Goal: Information Seeking & Learning: Check status

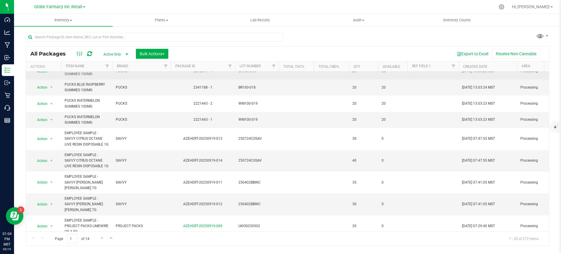
scroll to position [237, 0]
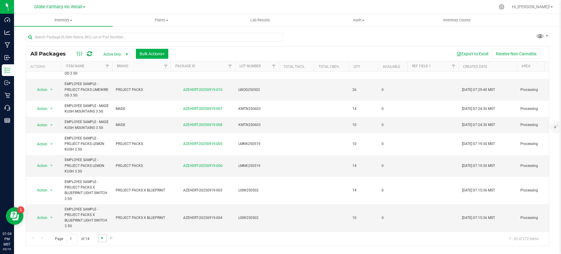
click at [102, 237] on span "Go to the next page" at bounding box center [102, 237] width 5 height 5
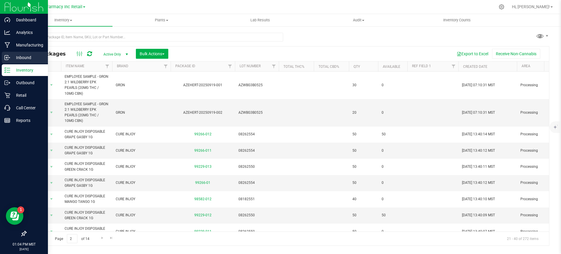
click at [8, 60] on div "Inbound" at bounding box center [25, 58] width 46 height 12
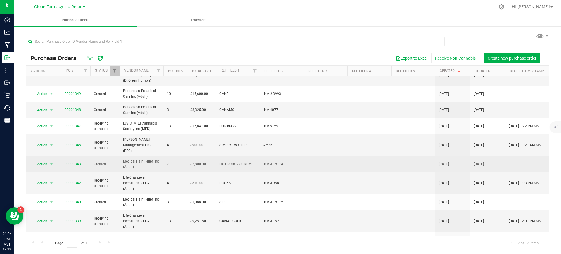
scroll to position [73, 0]
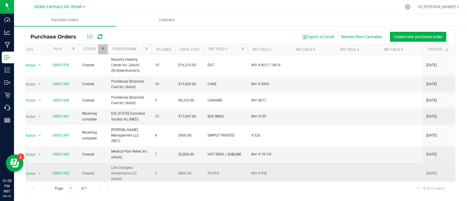
scroll to position [36, 12]
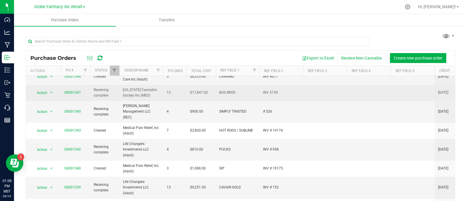
scroll to position [73, 0]
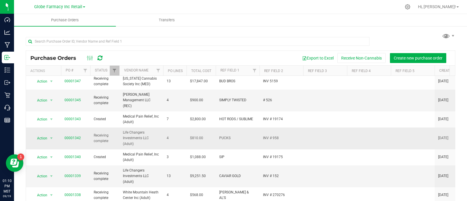
click at [229, 135] on span "PUCKS" at bounding box center [237, 138] width 37 height 6
copy span "PUCKS"
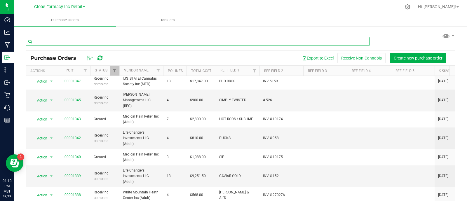
click at [66, 39] on input "text" at bounding box center [198, 41] width 344 height 9
paste input "PUCKS"
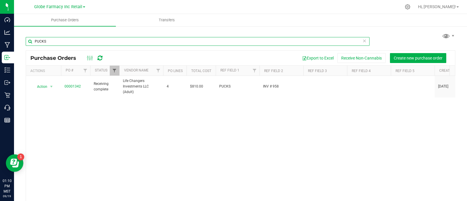
type input "PUCKS"
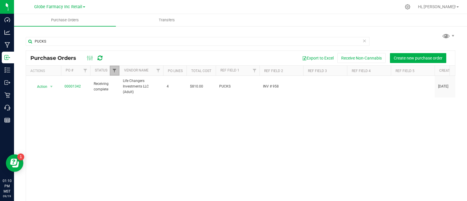
click at [115, 71] on span "Filter" at bounding box center [114, 70] width 5 height 5
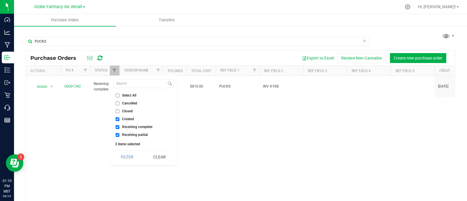
click at [129, 112] on span "Closed" at bounding box center [127, 112] width 11 height 4
click at [119, 112] on input "Closed" at bounding box center [118, 112] width 4 height 4
checkbox input "true"
click at [128, 160] on button "Filter" at bounding box center [127, 157] width 28 height 13
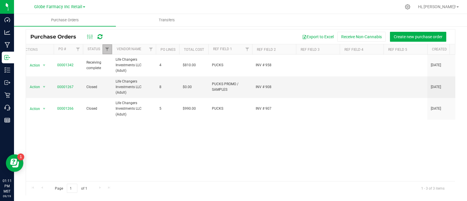
click at [110, 47] on link "Filter" at bounding box center [107, 49] width 10 height 10
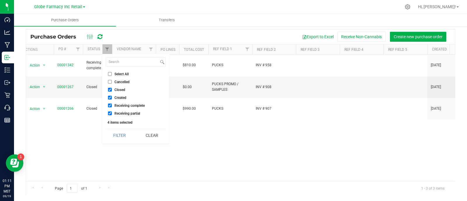
click at [201, 160] on div "Action Action Close purchase order Edit purchase order PO audit log Re-order Vi…" at bounding box center [240, 118] width 429 height 127
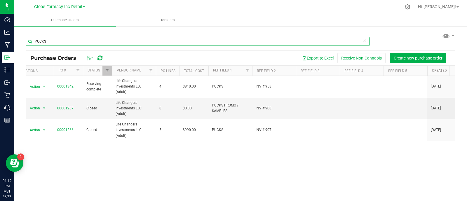
click at [69, 43] on input "PUCKS" at bounding box center [198, 41] width 344 height 9
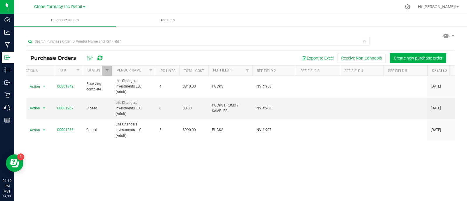
click at [110, 71] on link "Filter" at bounding box center [107, 71] width 10 height 10
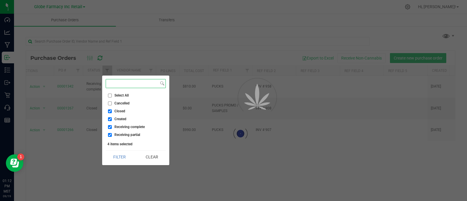
checkbox input "true"
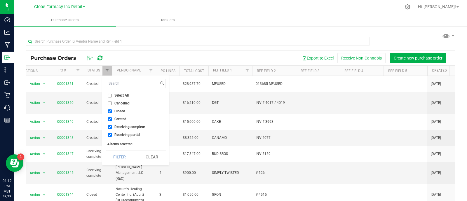
click at [185, 58] on div "Export to Excel Receive Non-Cannabis Create new purchase order" at bounding box center [280, 58] width 342 height 10
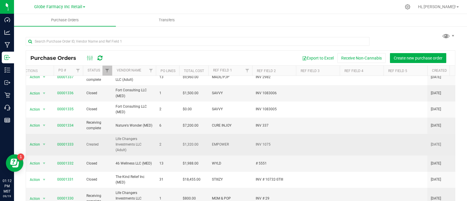
scroll to position [235, 7]
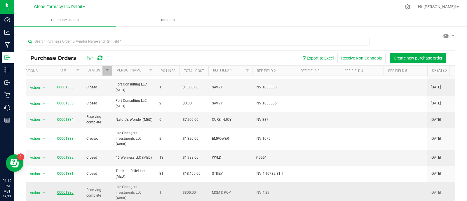
click at [70, 191] on link "00001330" at bounding box center [65, 193] width 16 height 4
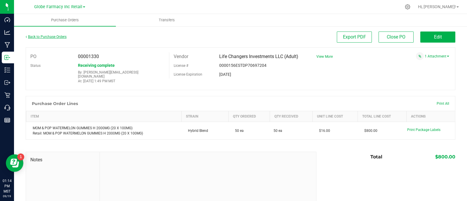
click at [65, 37] on link "Back to Purchase Orders" at bounding box center [46, 37] width 41 height 4
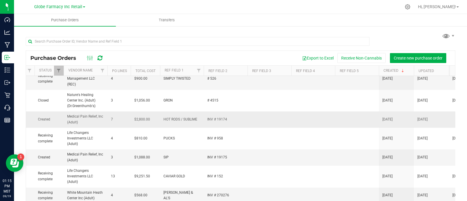
scroll to position [110, 56]
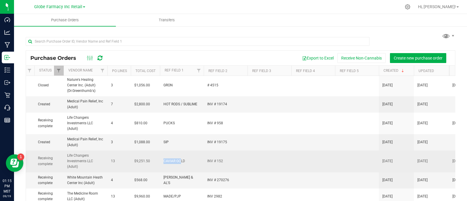
drag, startPoint x: 181, startPoint y: 157, endPoint x: 171, endPoint y: 159, distance: 9.7
click at [171, 159] on td "CAVIAR GOLD" at bounding box center [182, 162] width 44 height 22
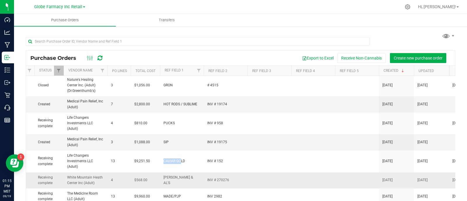
click at [175, 178] on td "[PERSON_NAME] & AL'S" at bounding box center [182, 181] width 44 height 16
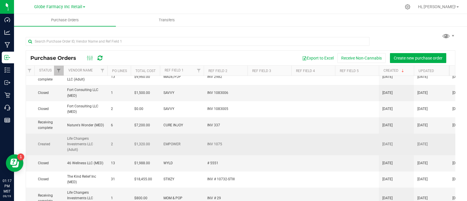
scroll to position [235, 56]
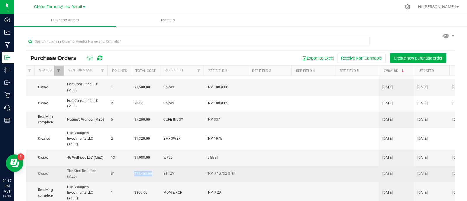
drag, startPoint x: 150, startPoint y: 170, endPoint x: 133, endPoint y: 168, distance: 17.9
click at [133, 168] on td "$18,455.00" at bounding box center [145, 174] width 29 height 16
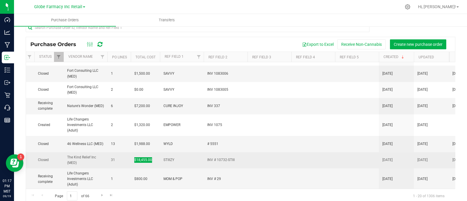
scroll to position [21, 0]
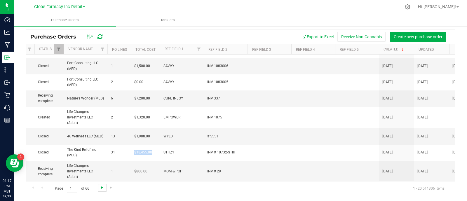
click at [100, 187] on span "Go to the next page" at bounding box center [102, 187] width 5 height 5
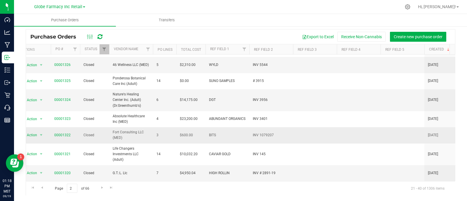
scroll to position [36, 10]
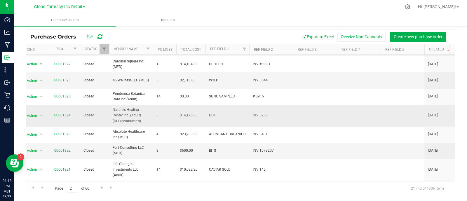
drag, startPoint x: 93, startPoint y: 113, endPoint x: 88, endPoint y: 113, distance: 5.3
click at [88, 113] on span "Closed" at bounding box center [95, 116] width 22 height 6
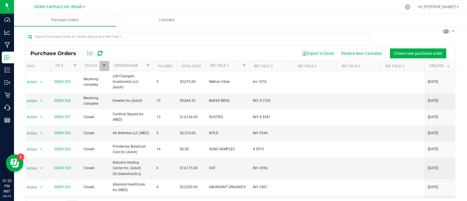
scroll to position [0, 0]
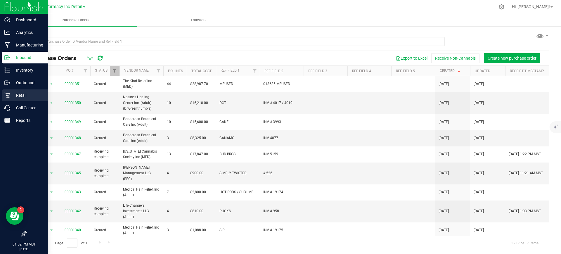
scroll to position [73, 0]
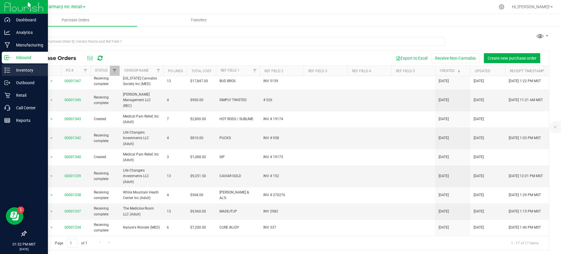
click at [9, 68] on line at bounding box center [8, 68] width 3 height 0
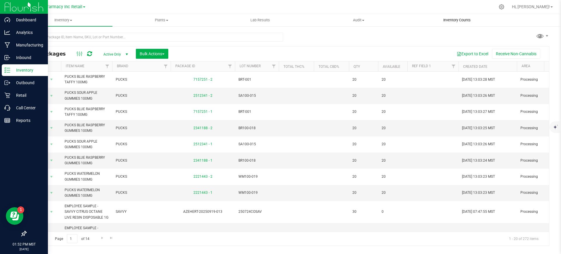
click at [462, 18] on span "Inventory Counts" at bounding box center [456, 20] width 43 height 5
